Goal: Navigation & Orientation: Find specific page/section

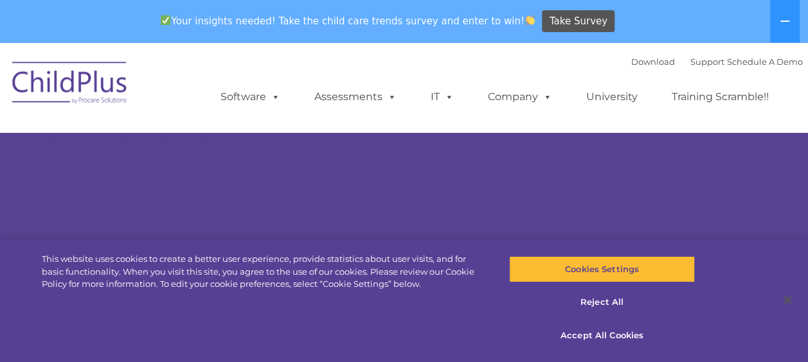
select select "MEDIUM"
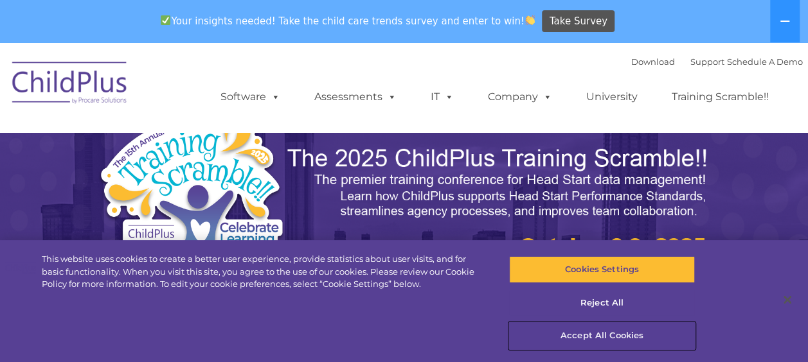
click at [598, 332] on button "Accept All Cookies" at bounding box center [602, 336] width 186 height 27
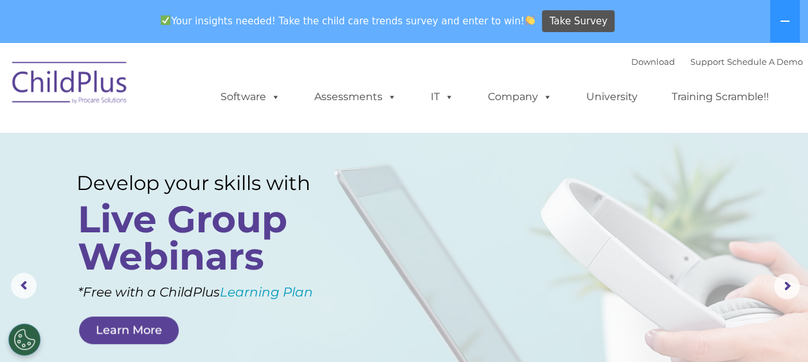
scroll to position [5, 0]
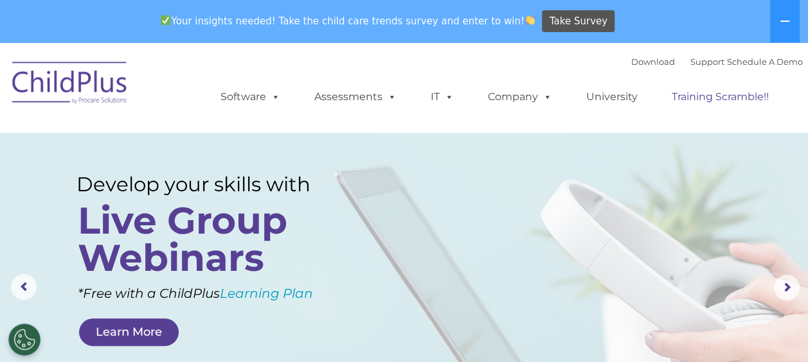
click at [668, 93] on link "Training Scramble!!" at bounding box center [720, 97] width 123 height 26
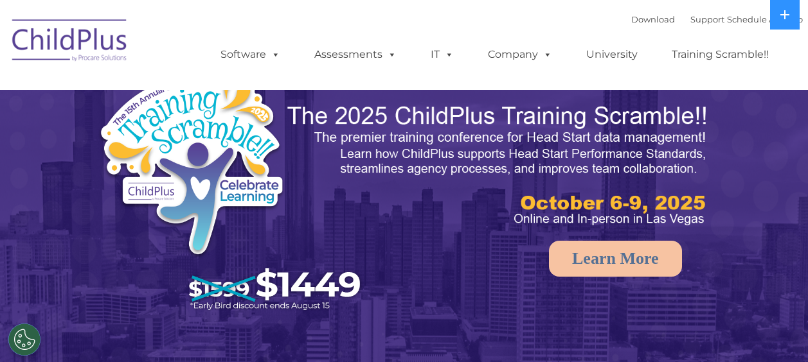
scroll to position [5, 0]
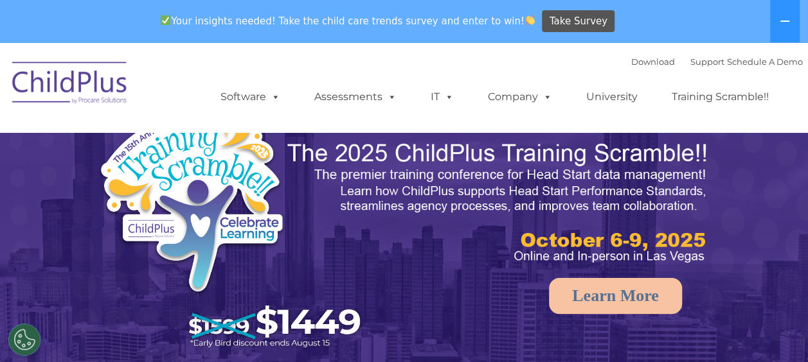
select select "MEDIUM"
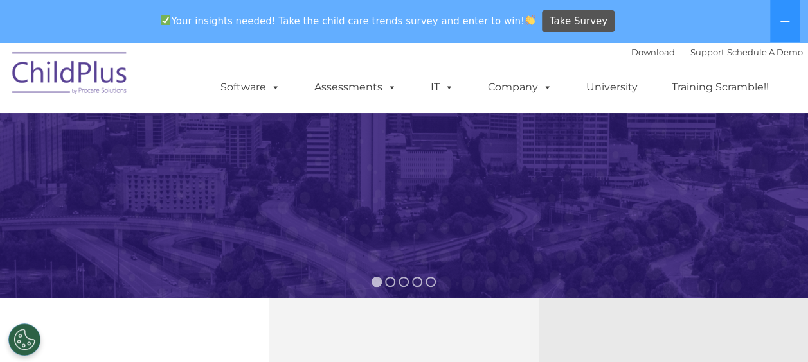
scroll to position [0, 0]
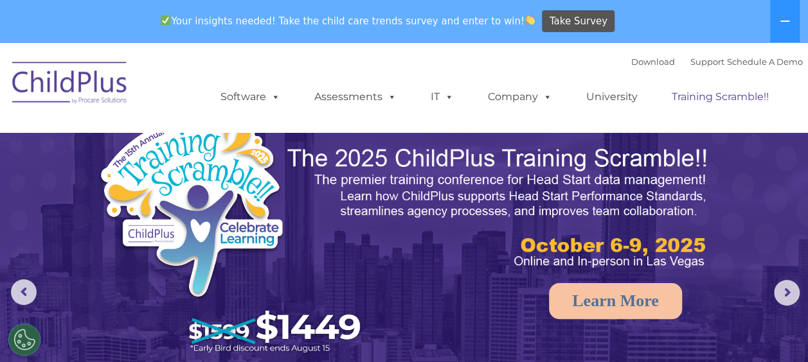
click at [742, 93] on link "Training Scramble!!" at bounding box center [720, 97] width 123 height 26
